Goal: Information Seeking & Learning: Learn about a topic

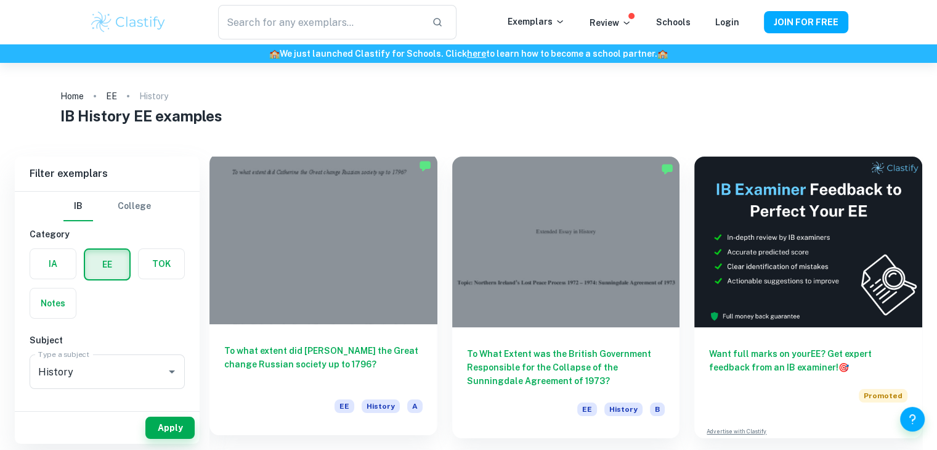
click at [290, 348] on h6 "To what extent did [PERSON_NAME] the Great change Russian society up to 1796?" at bounding box center [323, 364] width 198 height 41
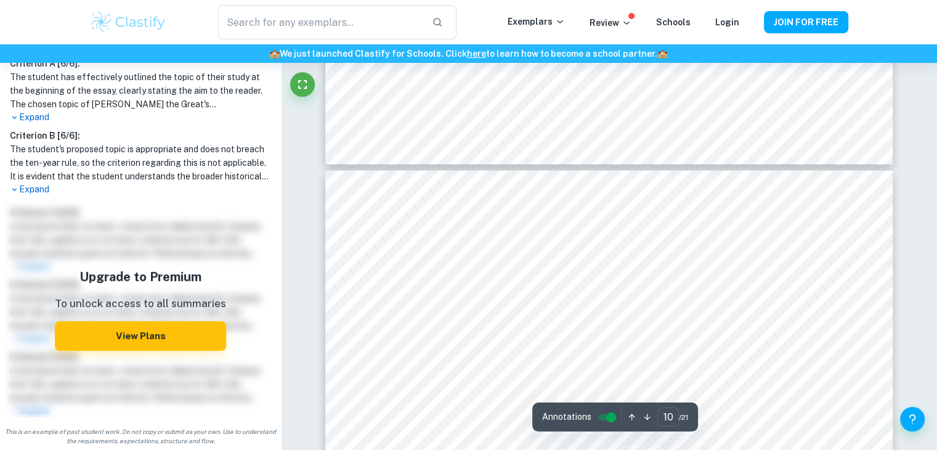
scroll to position [7459, 0]
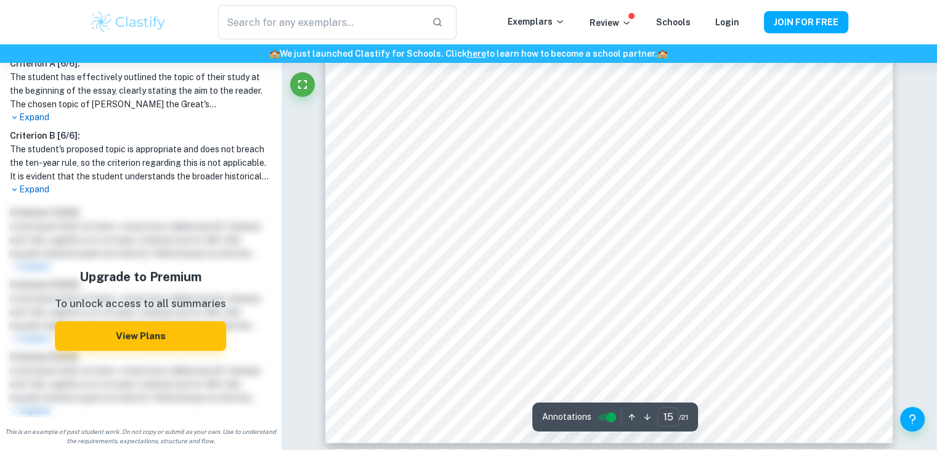
type input "16"
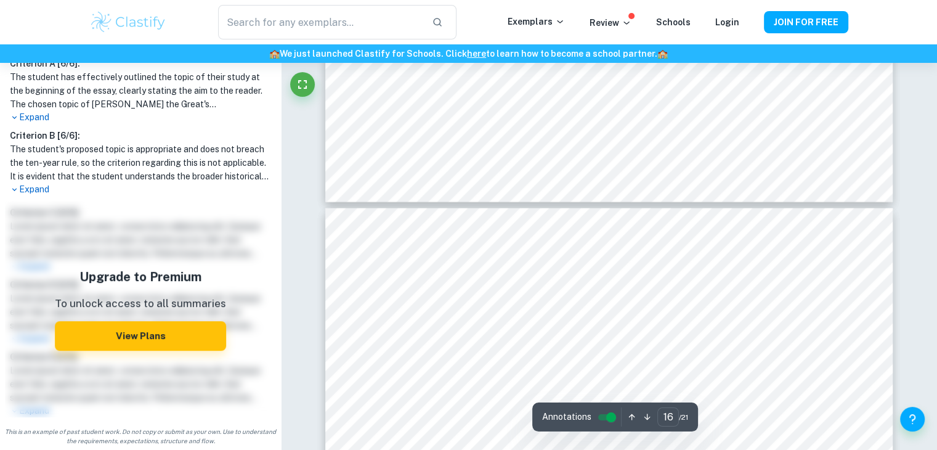
scroll to position [12381, 0]
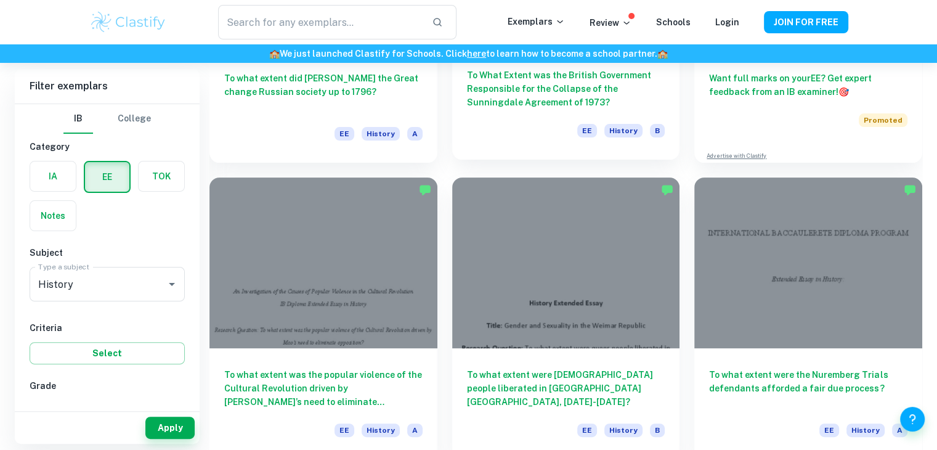
scroll to position [274, 0]
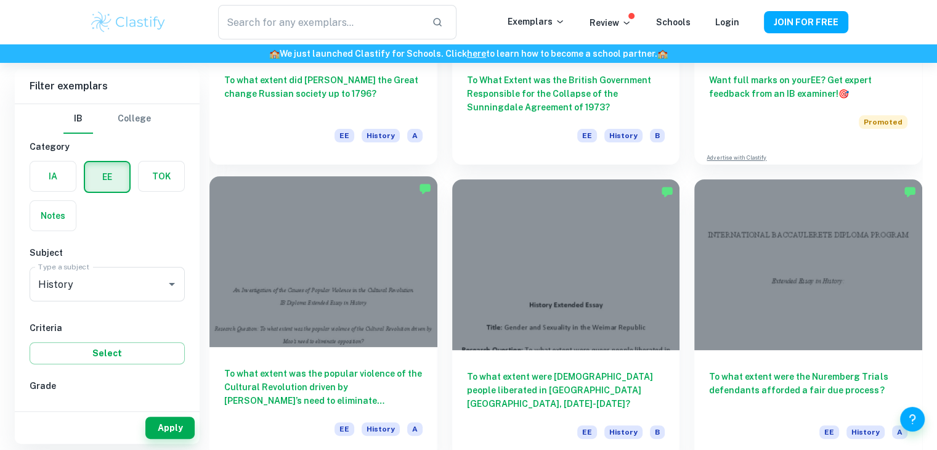
click at [357, 380] on h6 "To what extent was the popular violence of the Cultural Revolution driven by [P…" at bounding box center [323, 387] width 198 height 41
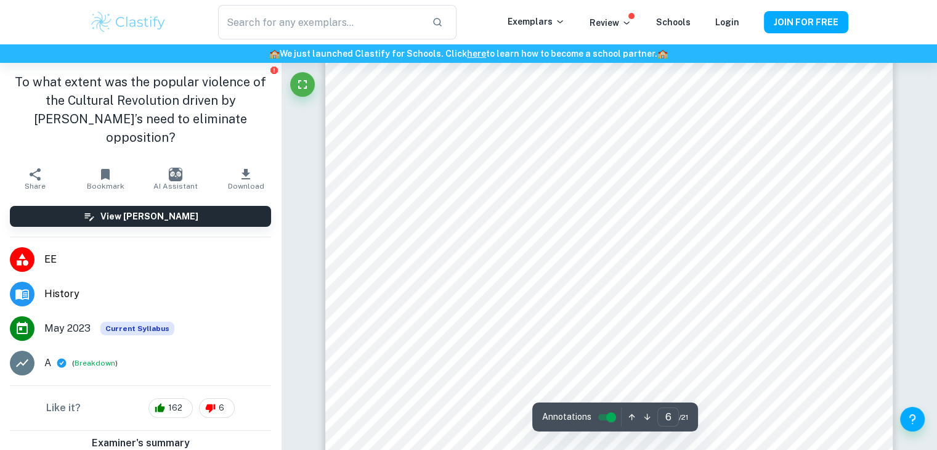
scroll to position [4178, 0]
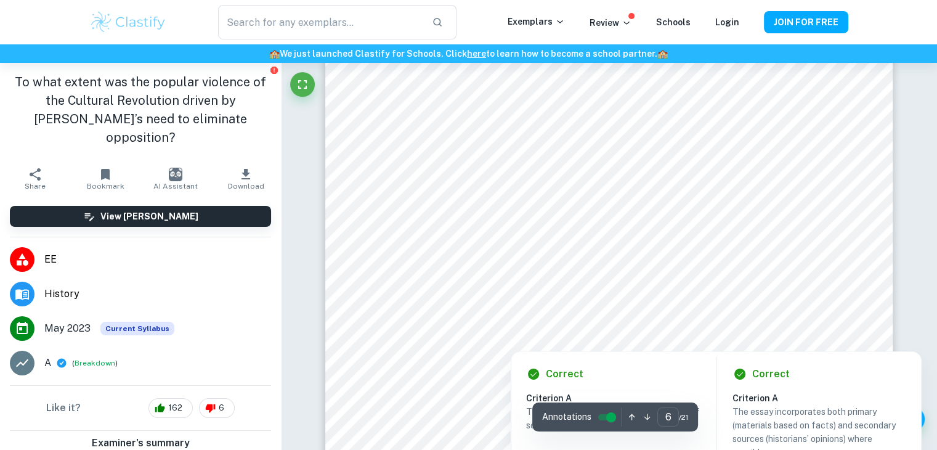
type input "7"
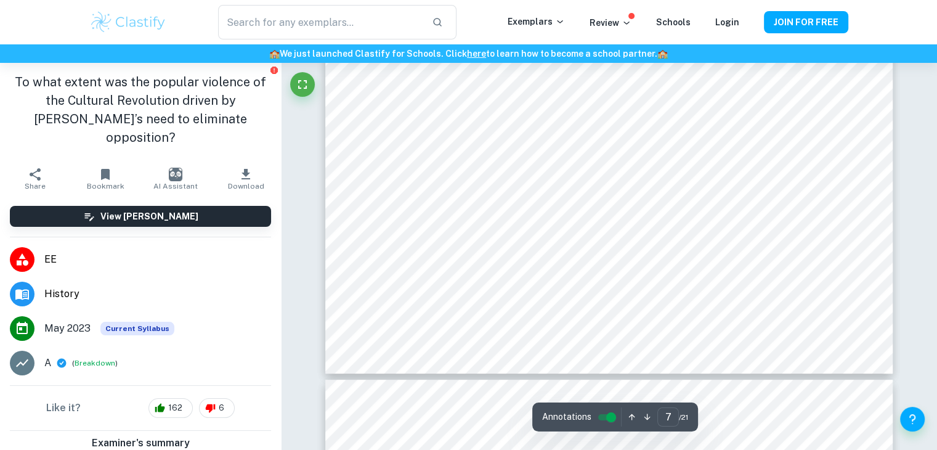
scroll to position [5061, 0]
